Goal: Task Accomplishment & Management: Manage account settings

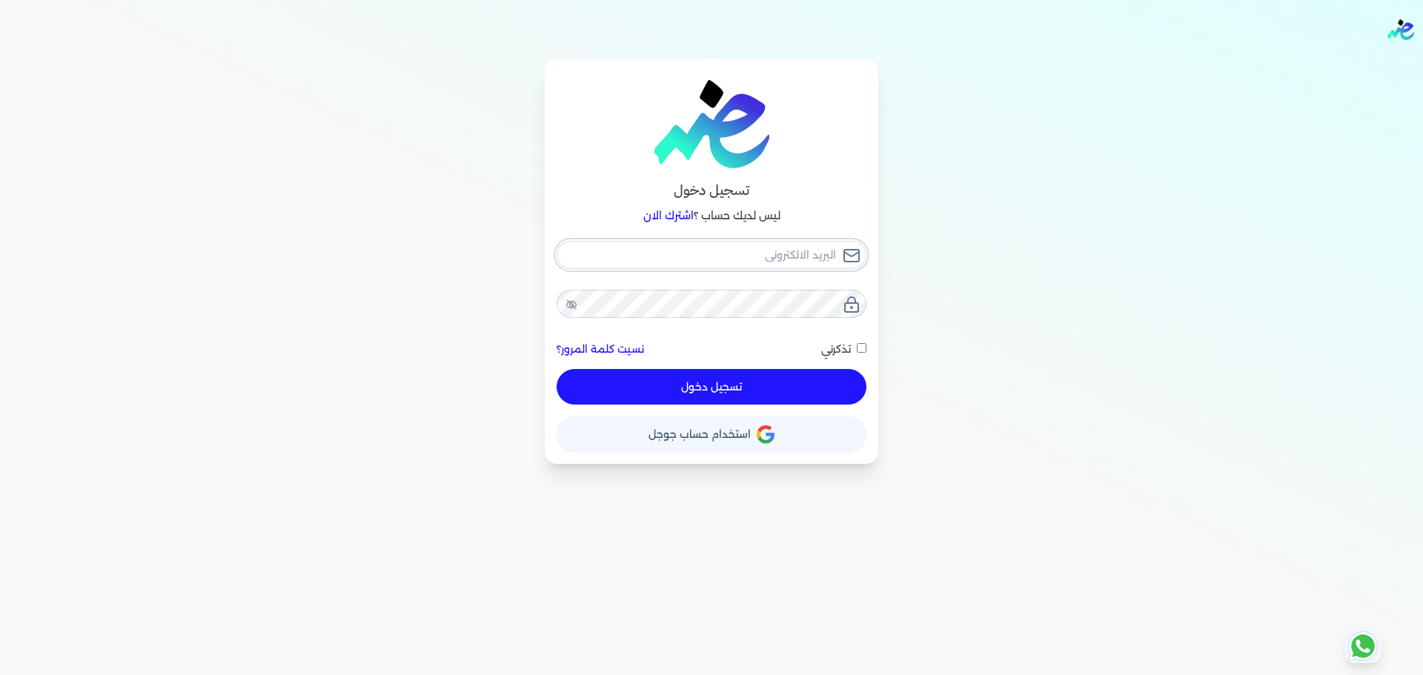
type input "[EMAIL_ADDRESS][DOMAIN_NAME]"
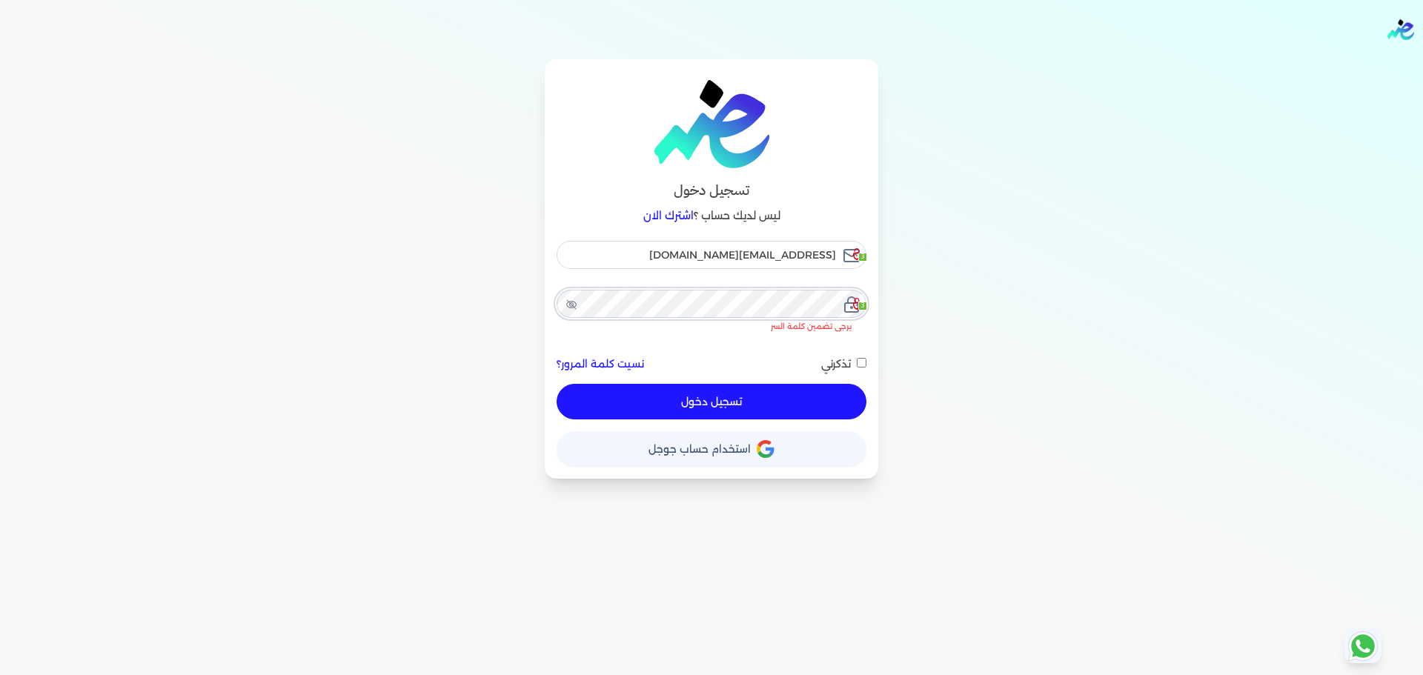
click at [672, 216] on link "اشترك الان" at bounding box center [668, 215] width 50 height 13
checkbox input "false"
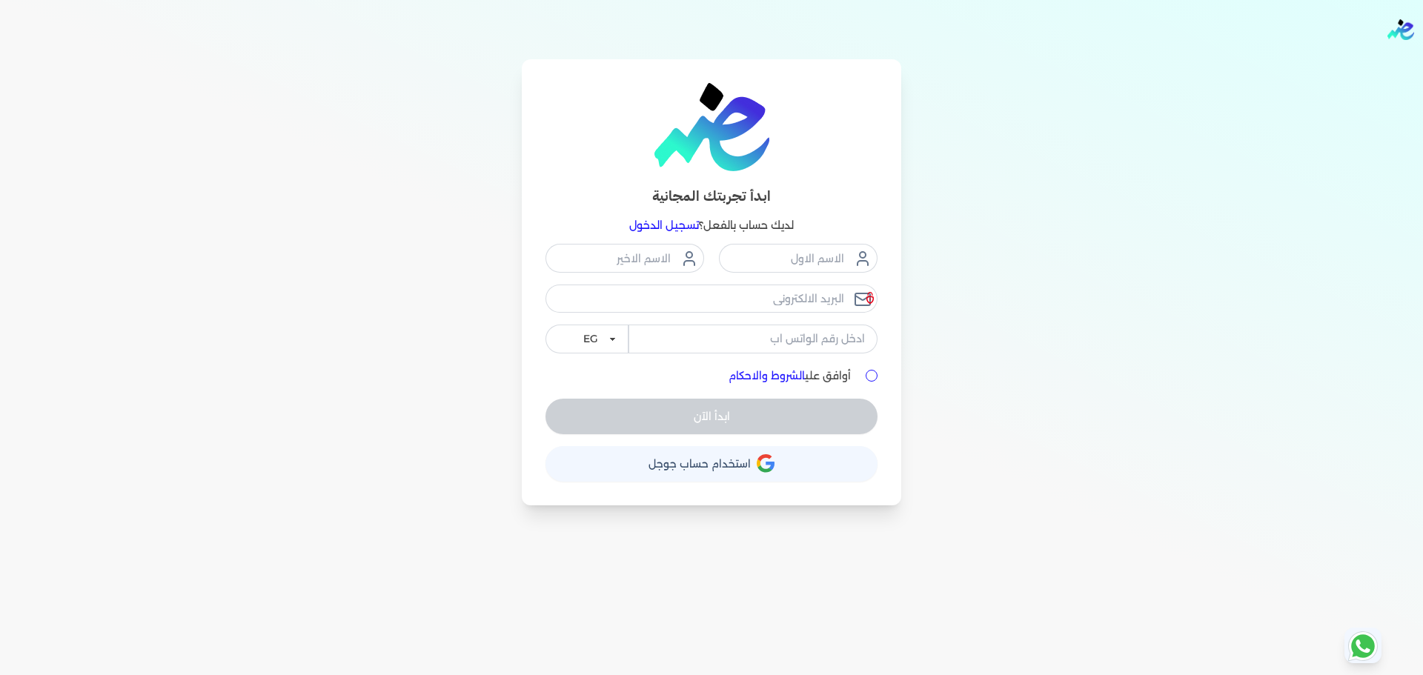
click at [669, 231] on link "تسجيل الدخول" at bounding box center [664, 225] width 70 height 13
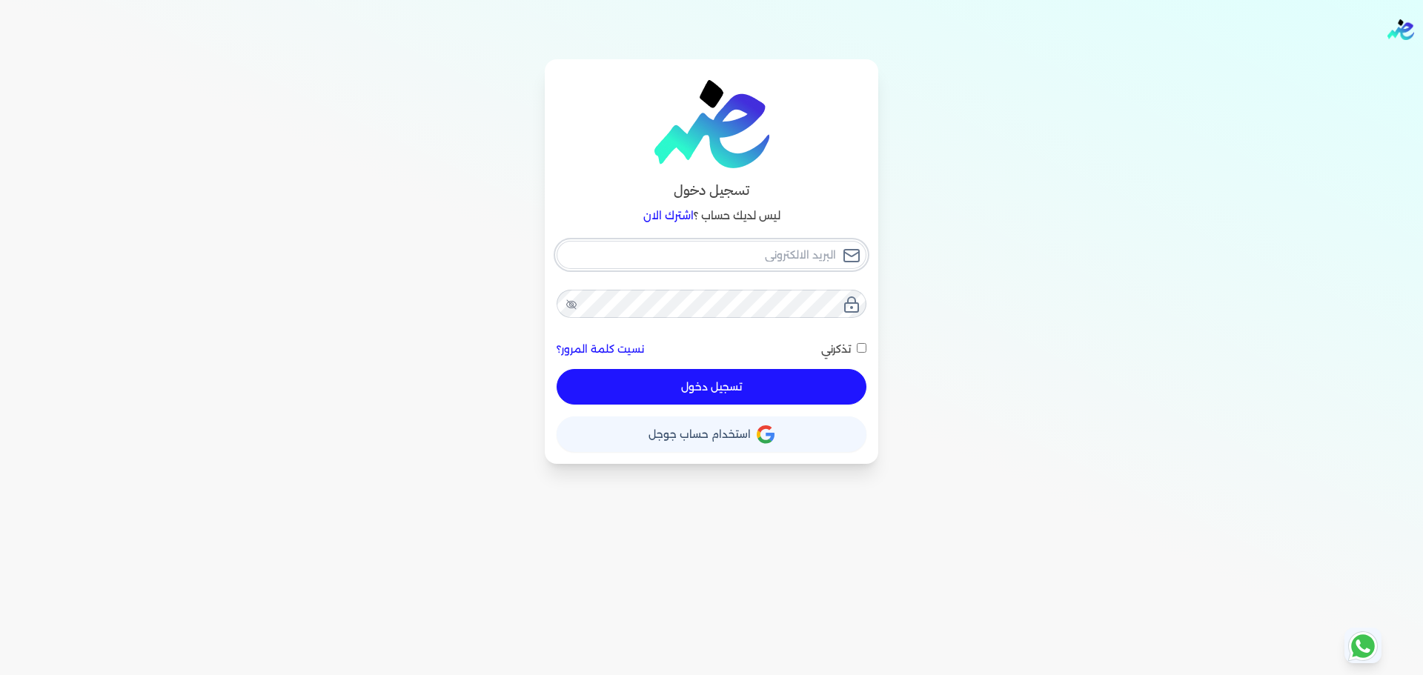
type input "[EMAIL_ADDRESS][DOMAIN_NAME]"
click at [776, 376] on button "تسجيل دخول" at bounding box center [712, 387] width 310 height 36
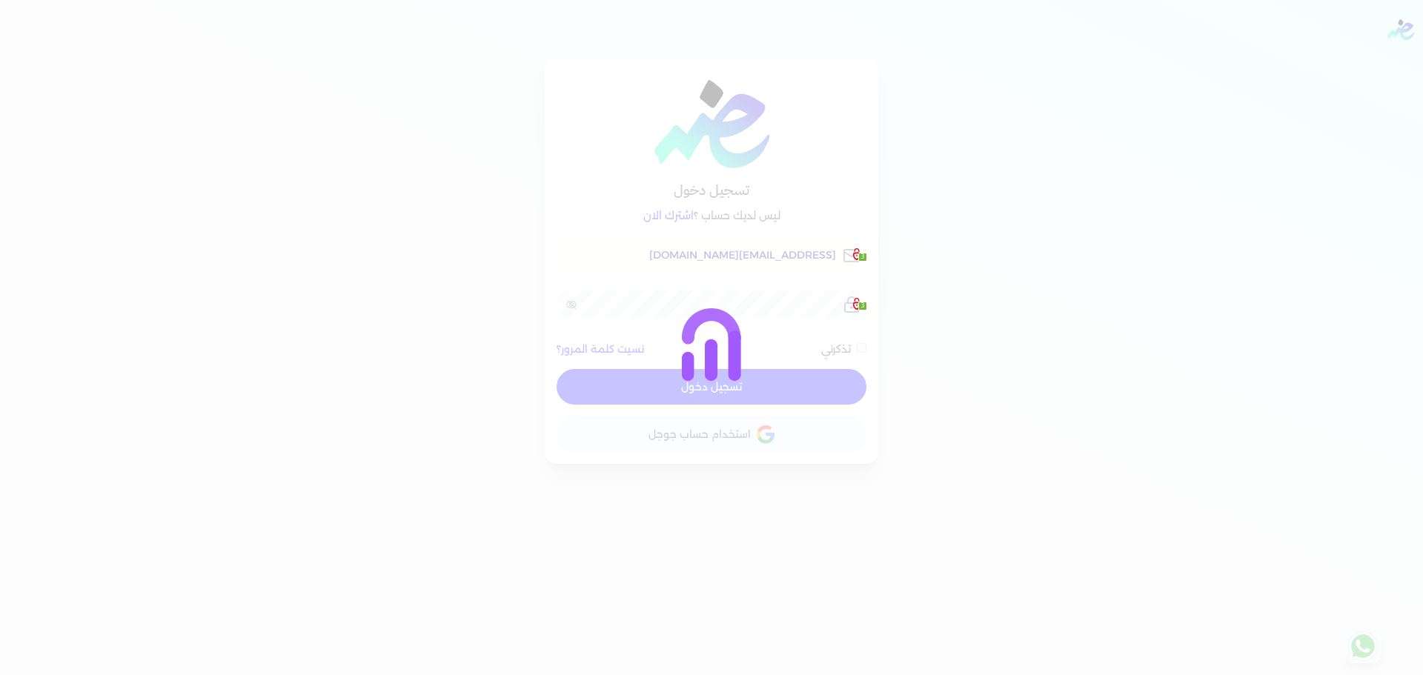
checkbox input "false"
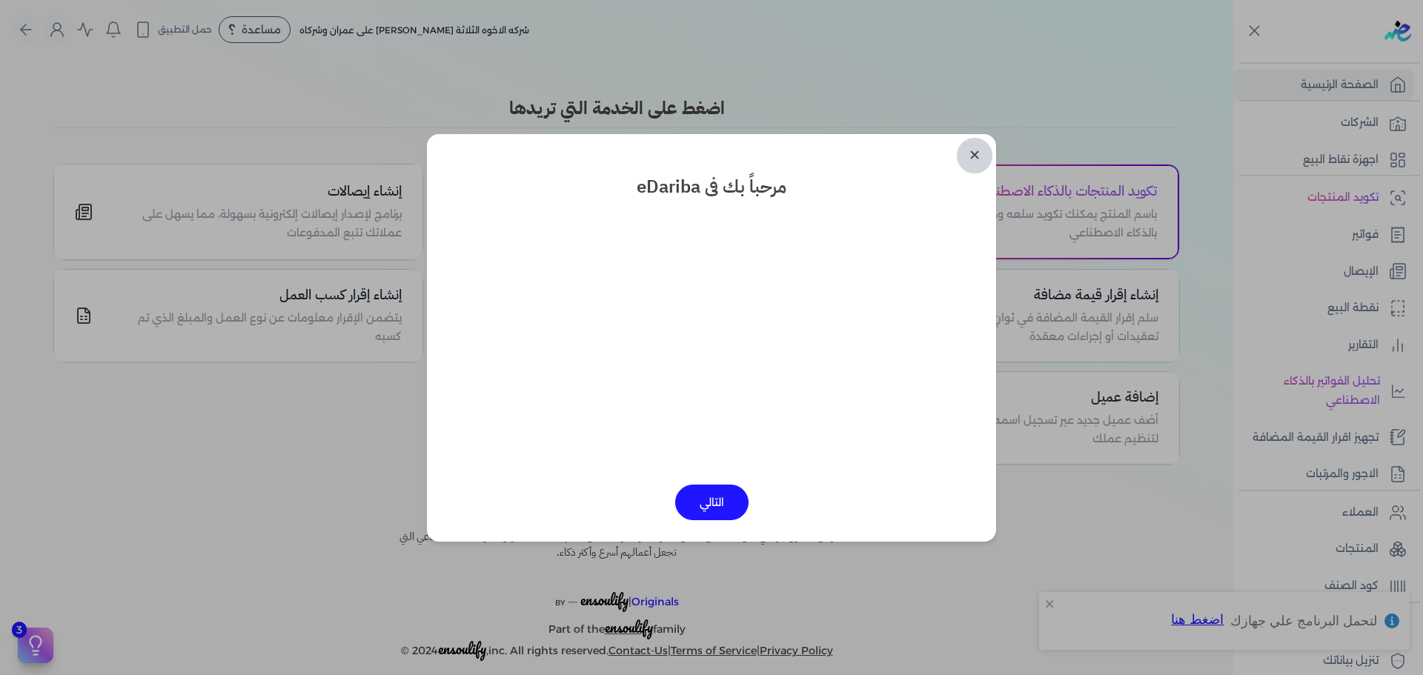
click at [979, 150] on link "✕" at bounding box center [975, 156] width 36 height 36
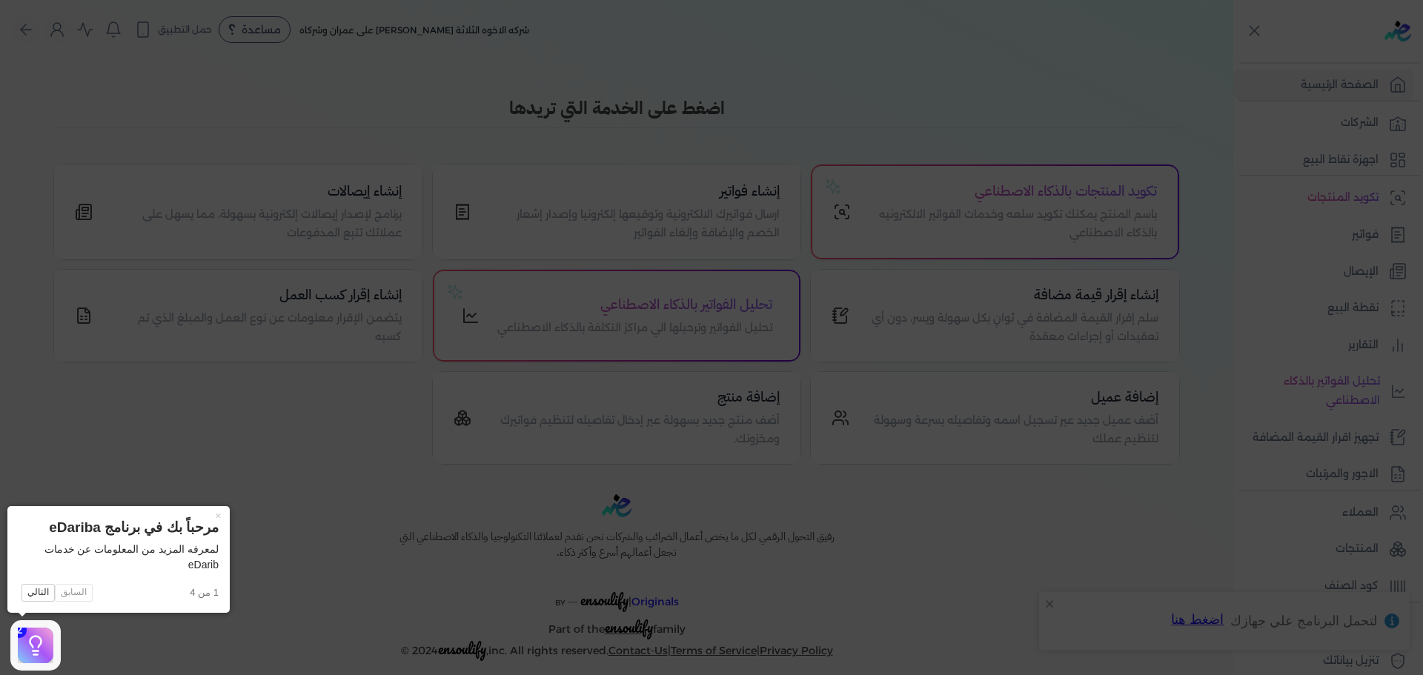
click at [862, 139] on icon at bounding box center [711, 337] width 1423 height 675
